Goal: Task Accomplishment & Management: Complete application form

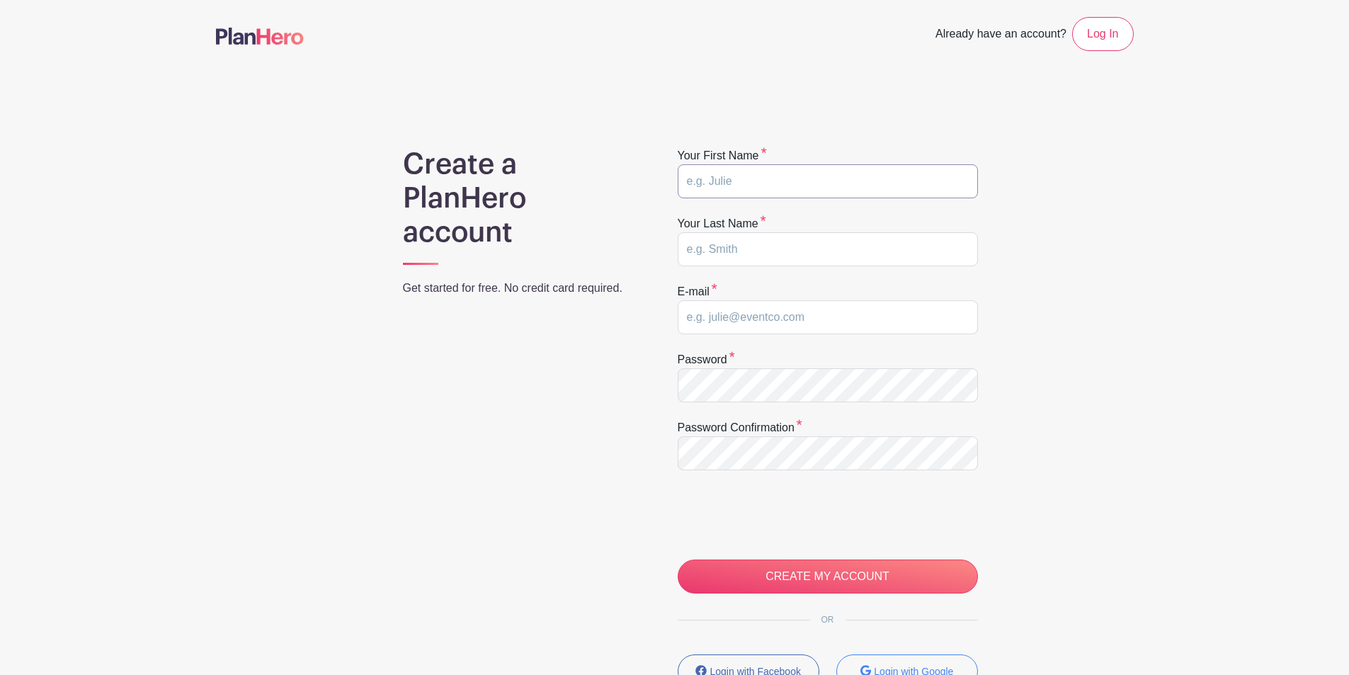
click at [739, 191] on input "text" at bounding box center [828, 181] width 300 height 34
type input "[PERSON_NAME]"
type input "[EMAIL_ADDRESS][DOMAIN_NAME]"
click at [756, 405] on form "Your first name [PERSON_NAME] Your last name [PERSON_NAME] E-mail [EMAIL_ADDRES…" at bounding box center [828, 370] width 300 height 446
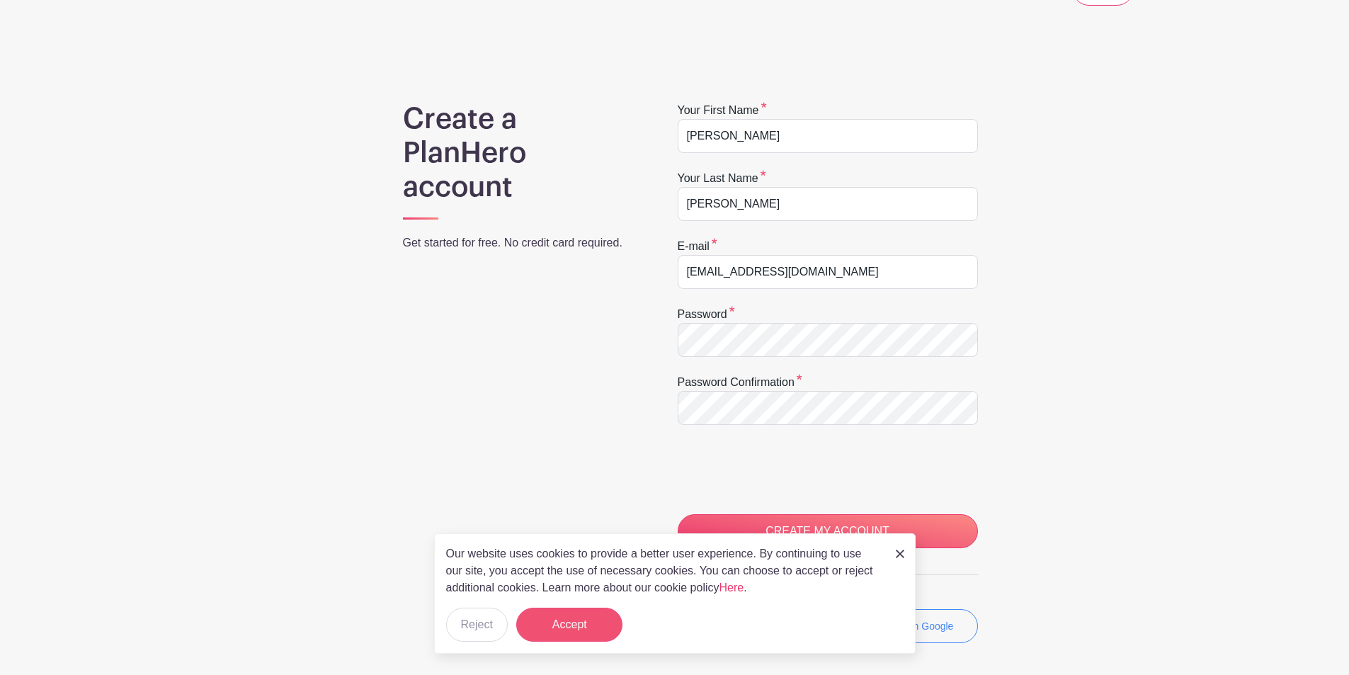
scroll to position [71, 0]
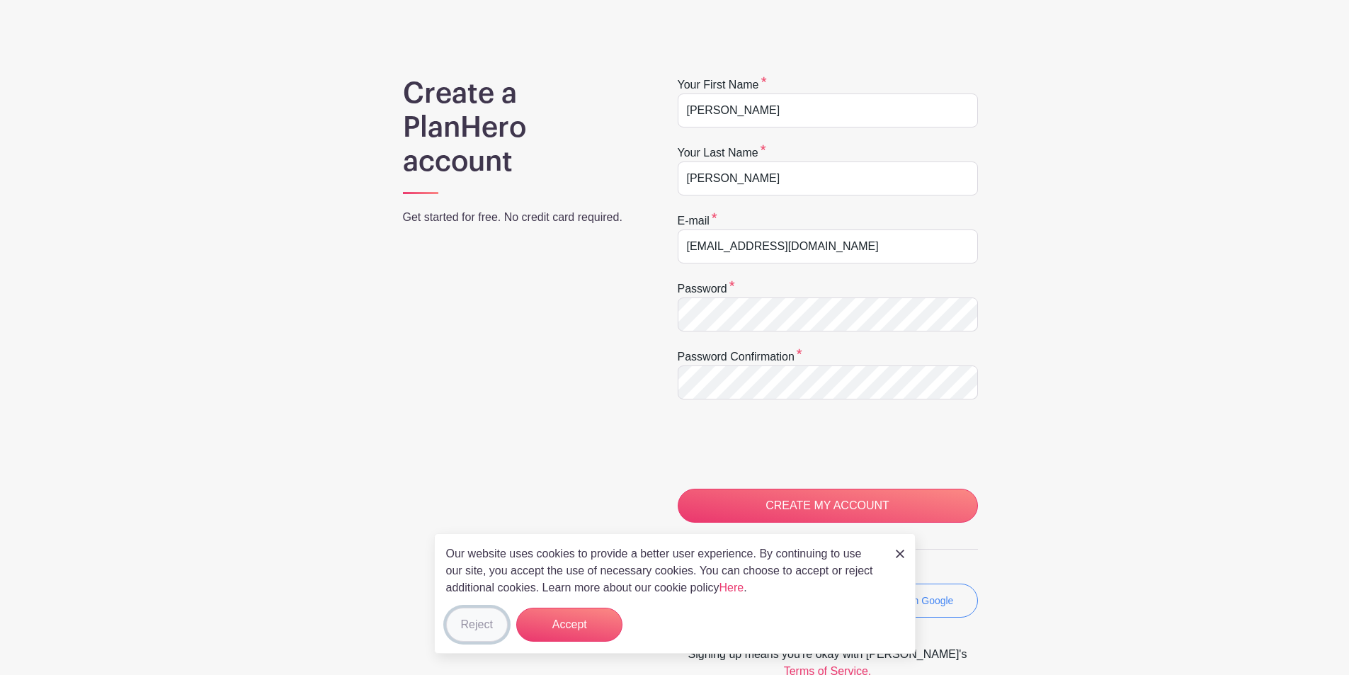
click at [487, 623] on button "Reject" at bounding box center [477, 625] width 62 height 34
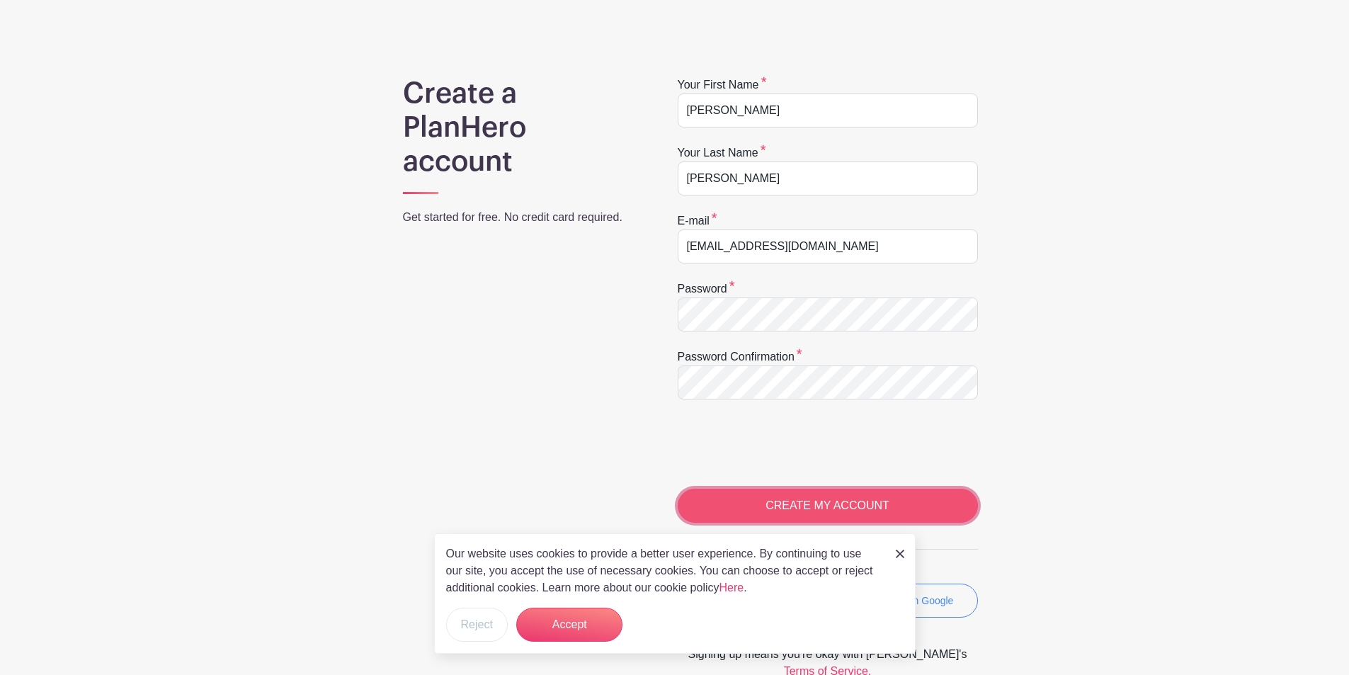
click at [814, 517] on input "CREATE MY ACCOUNT" at bounding box center [828, 506] width 300 height 34
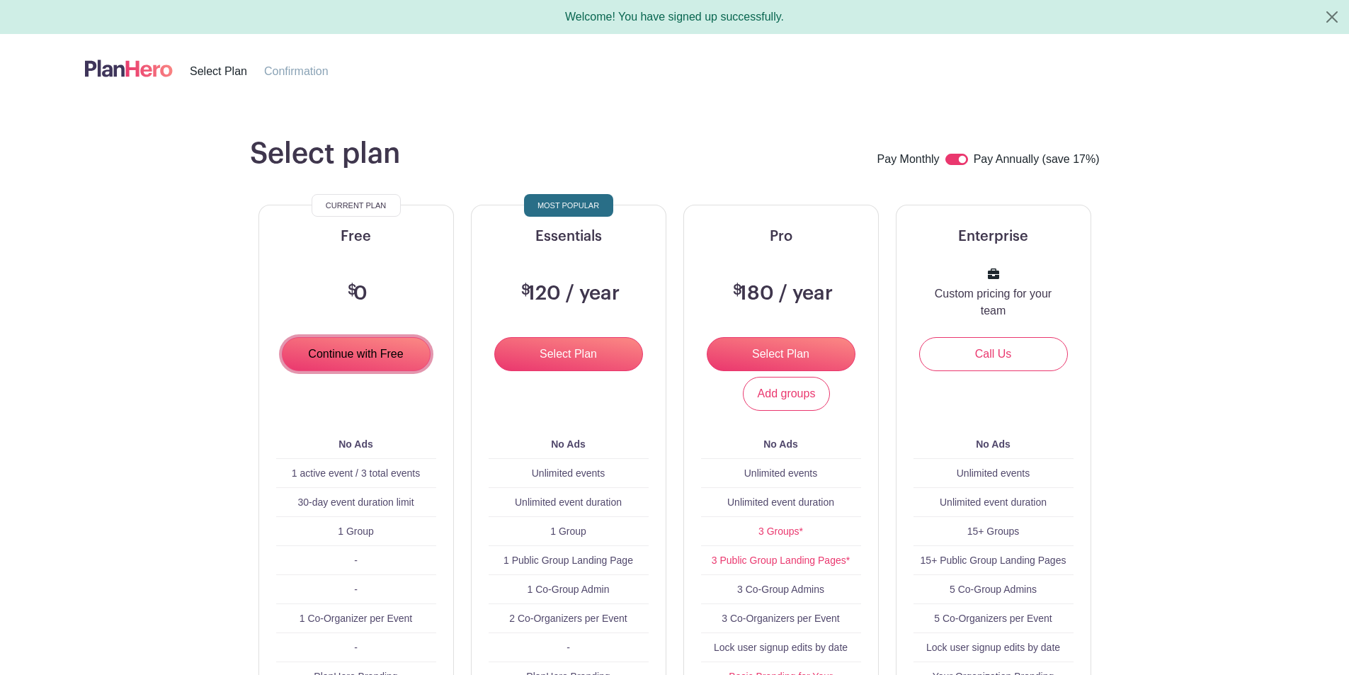
drag, startPoint x: 336, startPoint y: 361, endPoint x: 344, endPoint y: 376, distance: 17.4
click at [336, 361] on input "Continue with Free" at bounding box center [356, 354] width 149 height 34
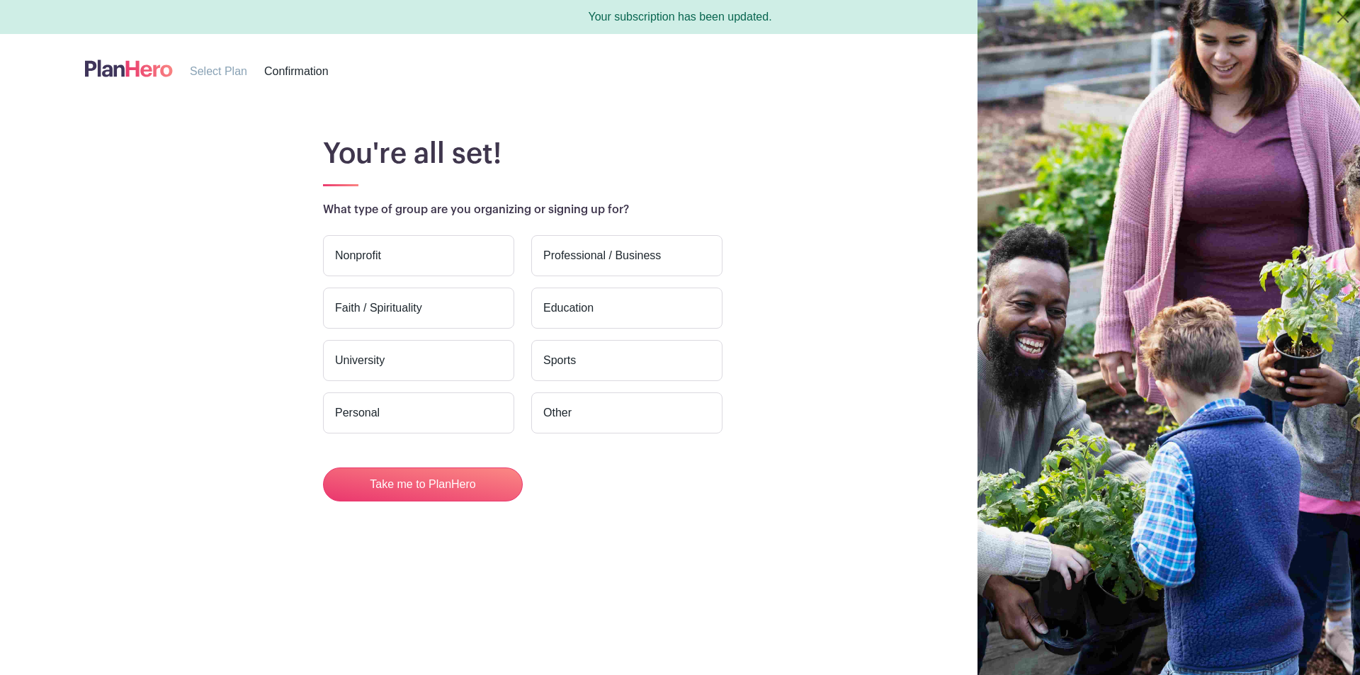
click at [442, 263] on label "Nonprofit" at bounding box center [418, 255] width 191 height 41
click at [0, 0] on input "Nonprofit" at bounding box center [0, 0] width 0 height 0
click at [446, 305] on label "Faith / Spirituality" at bounding box center [418, 308] width 191 height 41
click at [0, 0] on input "Faith / Spirituality" at bounding box center [0, 0] width 0 height 0
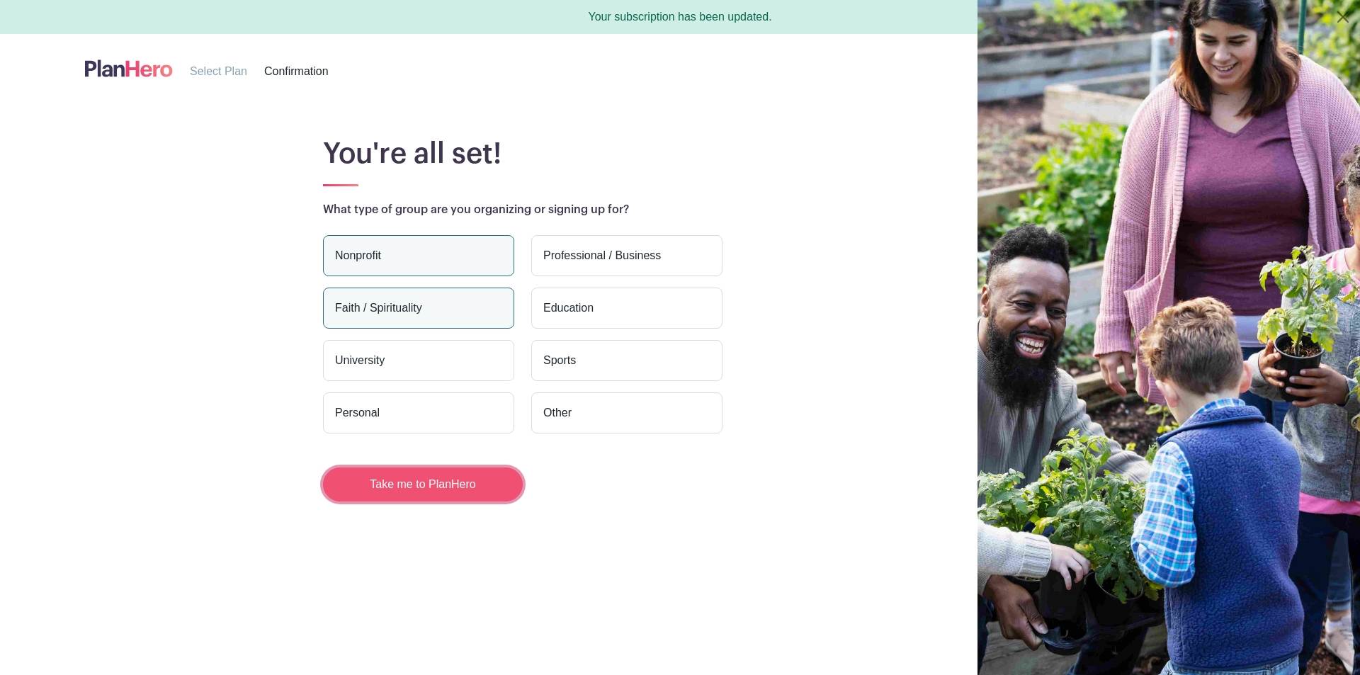
click at [430, 498] on button "Take me to PlanHero" at bounding box center [423, 484] width 200 height 34
